Goal: Information Seeking & Learning: Learn about a topic

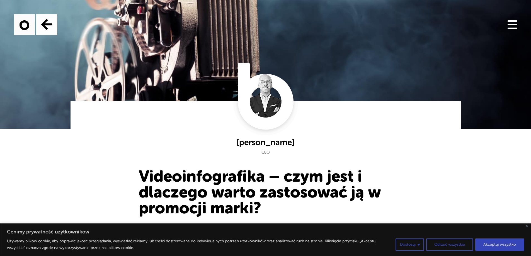
scroll to position [111, 0]
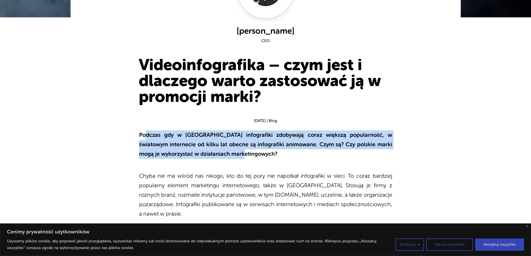
click at [336, 153] on p "Podczas gdy w [GEOGRAPHIC_DATA] infografiki zdobywają coraz większą popularność…" at bounding box center [265, 144] width 253 height 28
click at [311, 151] on p "Podczas gdy w [GEOGRAPHIC_DATA] infografiki zdobywają coraz większą popularność…" at bounding box center [265, 144] width 253 height 28
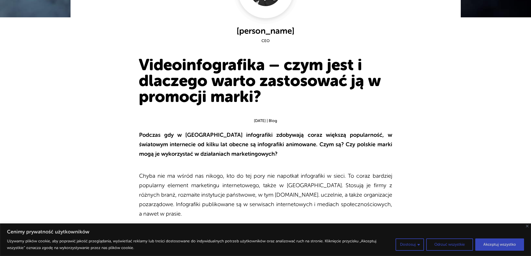
drag, startPoint x: 241, startPoint y: 139, endPoint x: 239, endPoint y: 142, distance: 4.3
click at [239, 139] on p "Podczas gdy w [GEOGRAPHIC_DATA] infografiki zdobywają coraz większą popularność…" at bounding box center [265, 144] width 253 height 28
click at [244, 150] on p "Podczas gdy w [GEOGRAPHIC_DATA] infografiki zdobywają coraz większą popularność…" at bounding box center [265, 144] width 253 height 28
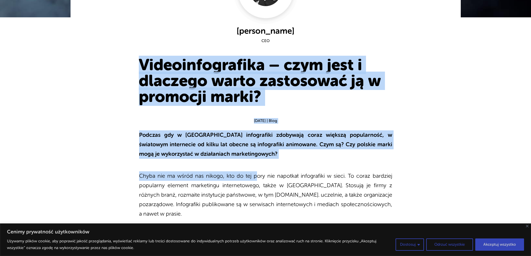
drag, startPoint x: 137, startPoint y: 130, endPoint x: 103, endPoint y: 51, distance: 86.5
click at [201, 149] on b "Podczas gdy w [GEOGRAPHIC_DATA] infografiki zdobywają coraz większą popularność…" at bounding box center [265, 144] width 253 height 25
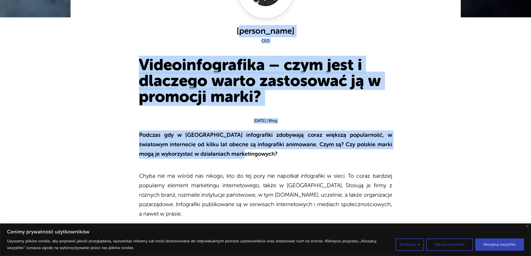
drag, startPoint x: 258, startPoint y: 146, endPoint x: 106, endPoint y: 27, distance: 192.4
click at [185, 119] on div "[DATE] | Blog" at bounding box center [265, 121] width 253 height 6
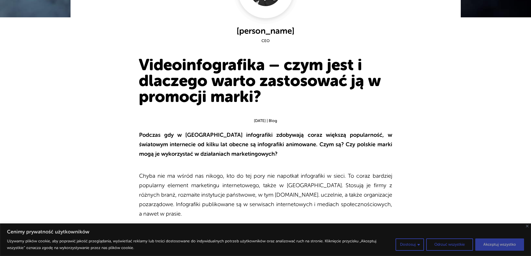
click at [500, 246] on button "Akceptuj wszystko" at bounding box center [499, 244] width 49 height 12
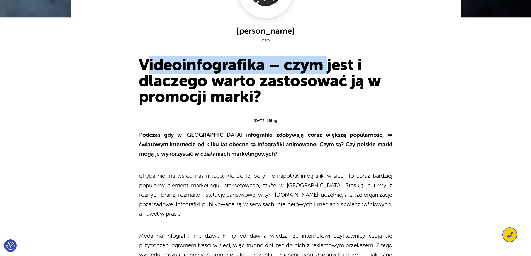
drag, startPoint x: 149, startPoint y: 66, endPoint x: 329, endPoint y: 71, distance: 179.4
click at [329, 71] on h1 "Videoinfografika – czym jest i dlaczego warto zastosować ją w promocji marki?" at bounding box center [265, 81] width 253 height 48
click at [329, 72] on h1 "Videoinfografika – czym jest i dlaczego warto zastosować ją w promocji marki?" at bounding box center [265, 81] width 253 height 48
